Goal: Find specific page/section

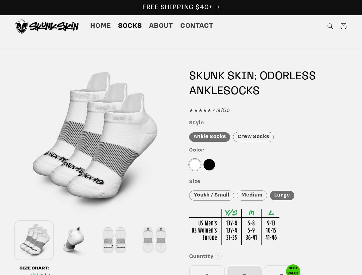
click at [181, 138] on div "Features Skunk Skin Odorless Ankle Tab Socks: the best socks for sweaty, nasty …" at bounding box center [181, 244] width 361 height 367
click at [330, 26] on icon "Search" at bounding box center [330, 26] width 6 height 6
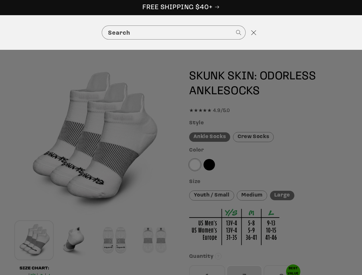
click at [331, 33] on div "Search" at bounding box center [181, 32] width 362 height 35
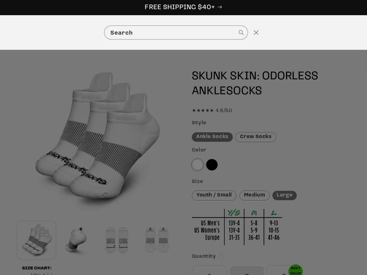
click at [0, 33] on div "Search" at bounding box center [0, 33] width 0 height 0
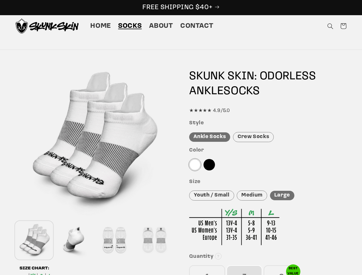
click at [74, 240] on div at bounding box center [74, 241] width 37 height 38
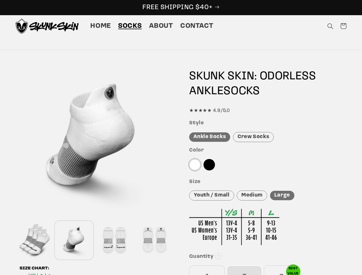
click at [114, 240] on div at bounding box center [113, 241] width 37 height 38
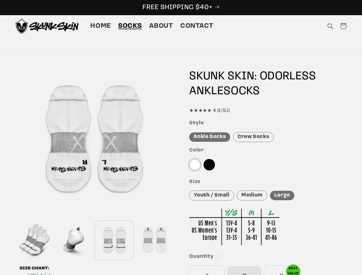
click at [154, 240] on div at bounding box center [154, 241] width 37 height 38
